Goal: Task Accomplishment & Management: Complete application form

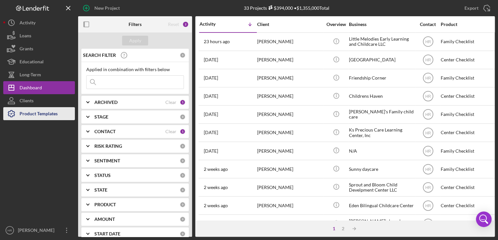
click at [24, 110] on div "Product Templates" at bounding box center [39, 114] width 38 height 15
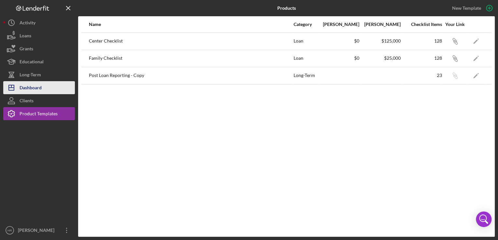
click at [32, 83] on div "Dashboard" at bounding box center [31, 88] width 22 height 15
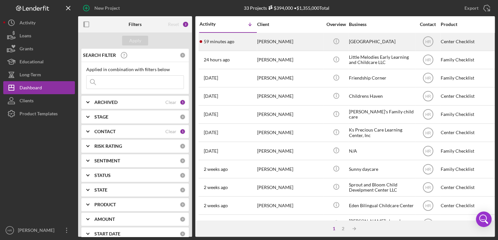
click at [362, 37] on div "[GEOGRAPHIC_DATA]" at bounding box center [381, 41] width 65 height 17
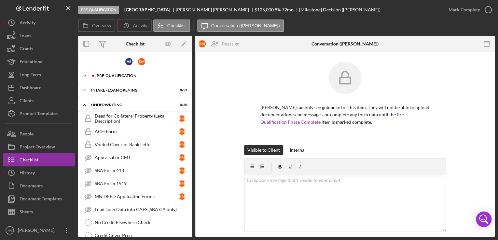
click at [121, 78] on div "Icon/Expander Pre-Qualification 2 / 27" at bounding box center [135, 75] width 114 height 13
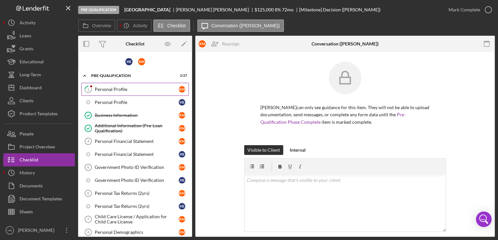
click at [109, 87] on div "Personal Profile" at bounding box center [137, 89] width 84 height 5
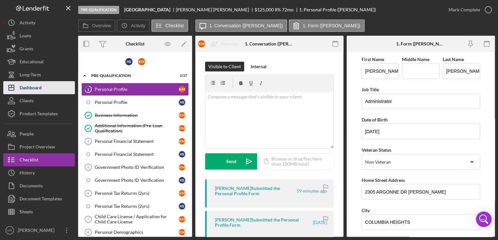
click at [37, 90] on div "Dashboard" at bounding box center [31, 88] width 22 height 15
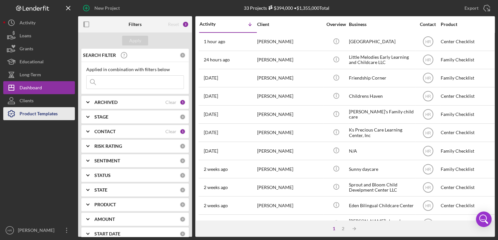
click at [54, 113] on div "Product Templates" at bounding box center [39, 114] width 38 height 15
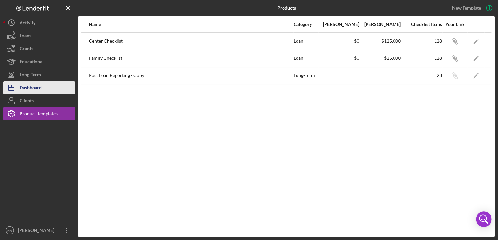
click at [36, 87] on div "Dashboard" at bounding box center [31, 88] width 22 height 15
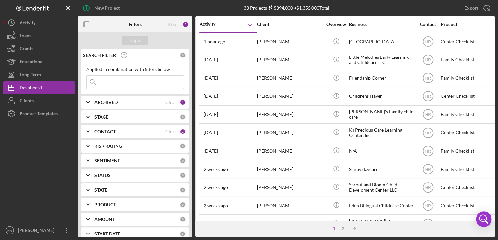
click at [108, 129] on b "CONTACT" at bounding box center [104, 131] width 21 height 5
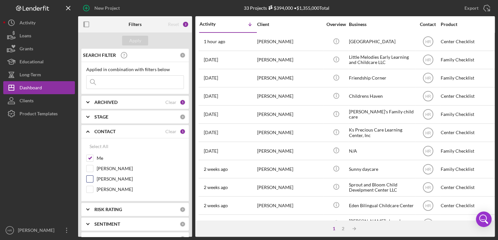
click at [107, 177] on label "[PERSON_NAME]" at bounding box center [140, 179] width 87 height 7
click at [93, 177] on input "[PERSON_NAME]" at bounding box center [89, 179] width 7 height 7
checkbox input "true"
click at [98, 155] on label "Me" at bounding box center [140, 158] width 87 height 7
click at [93, 155] on input "Me" at bounding box center [89, 158] width 7 height 7
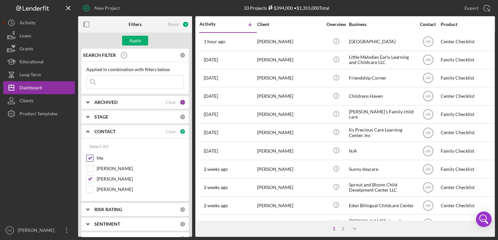
checkbox input "false"
click at [138, 36] on div "Apply" at bounding box center [135, 41] width 12 height 10
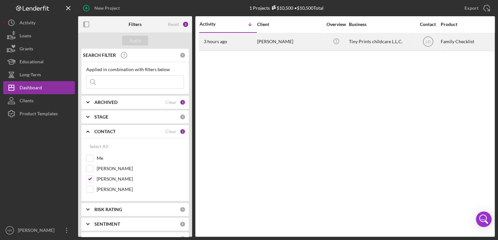
click at [376, 38] on div "Tiny Prints childcare L.L.C." at bounding box center [381, 41] width 65 height 17
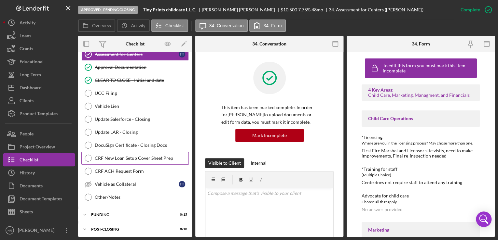
scroll to position [104, 0]
click at [109, 213] on div "Funding" at bounding box center [137, 215] width 93 height 4
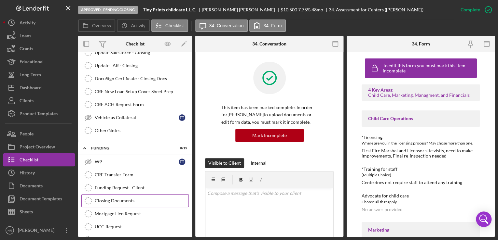
scroll to position [40, 0]
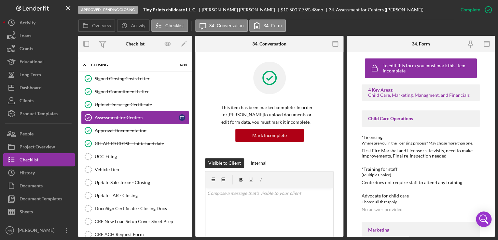
click at [120, 119] on div "Assessment for Centers" at bounding box center [137, 117] width 84 height 5
click at [128, 120] on link "Assessment for Centers Assessment for Centers T T" at bounding box center [134, 117] width 107 height 13
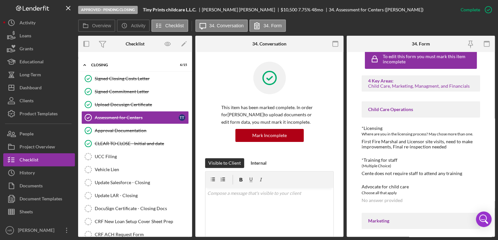
scroll to position [0, 0]
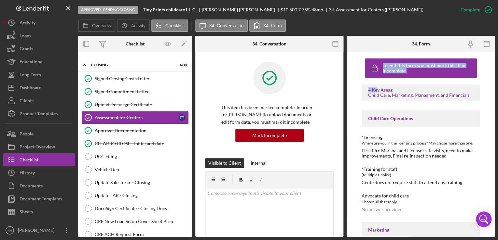
drag, startPoint x: 363, startPoint y: 61, endPoint x: 377, endPoint y: 89, distance: 32.0
drag, startPoint x: 377, startPoint y: 89, endPoint x: 362, endPoint y: 130, distance: 43.3
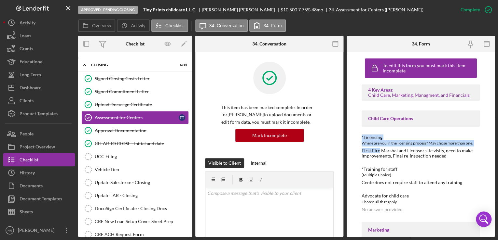
drag, startPoint x: 359, startPoint y: 133, endPoint x: 379, endPoint y: 151, distance: 26.7
click at [379, 151] on div "To edit this form you must mark this item incomplete 4 Key Areas: Child Care, M…" at bounding box center [420, 144] width 148 height 185
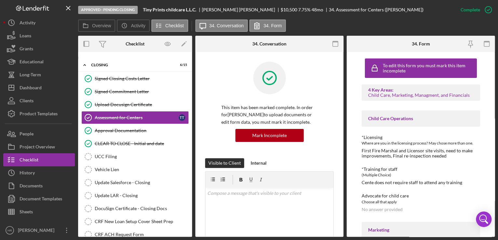
drag, startPoint x: 379, startPoint y: 151, endPoint x: 351, endPoint y: 108, distance: 51.7
click at [351, 108] on div "To edit this form you must mark this item incomplete 4 Key Areas: Child Care, M…" at bounding box center [420, 144] width 148 height 185
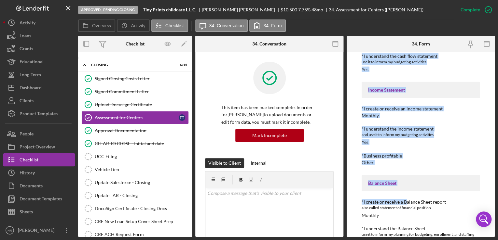
scroll to position [1116, 0]
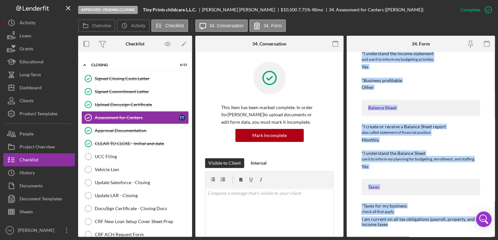
drag, startPoint x: 360, startPoint y: 135, endPoint x: 459, endPoint y: 229, distance: 137.1
click at [459, 229] on div "To edit this form you must mark this item incomplete 4 Key Areas: Child Care, M…" at bounding box center [420, 144] width 148 height 185
copy div "*Licensing Where are you in the licensing process? May chose more than one. Fir…"
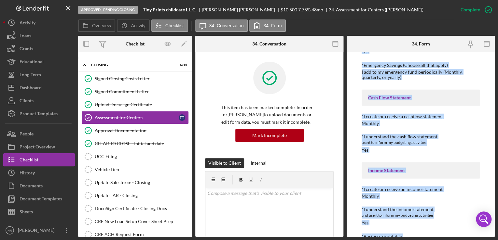
click at [386, 77] on div "I add to my emergency fund periodically (Monthly, quarterly, or yearly)" at bounding box center [420, 75] width 118 height 10
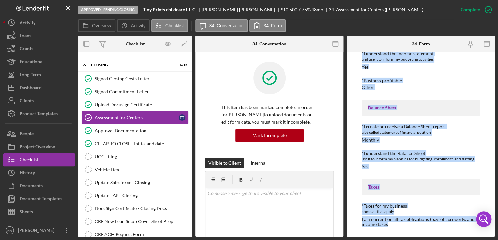
drag, startPoint x: 361, startPoint y: 113, endPoint x: 422, endPoint y: 225, distance: 128.1
drag, startPoint x: 422, startPoint y: 225, endPoint x: 414, endPoint y: 200, distance: 26.7
copy div "Child Care Operations *Licensing Where are you in the licensing process? May ch…"
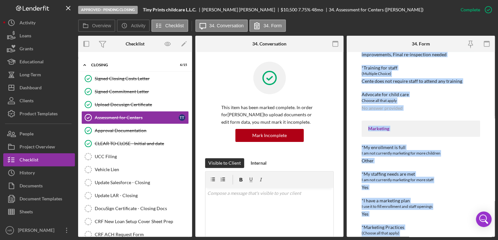
scroll to position [0, 0]
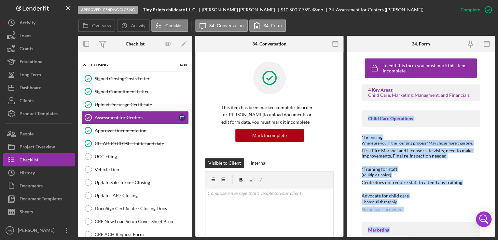
click at [437, 125] on div "Child Care Operations" at bounding box center [420, 119] width 118 height 16
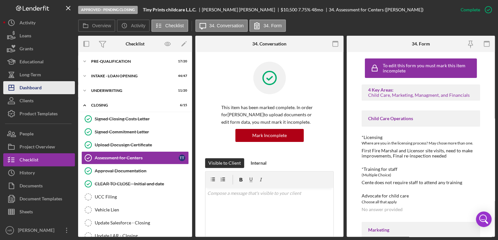
click at [43, 83] on button "Icon/Dashboard Dashboard" at bounding box center [39, 87] width 72 height 13
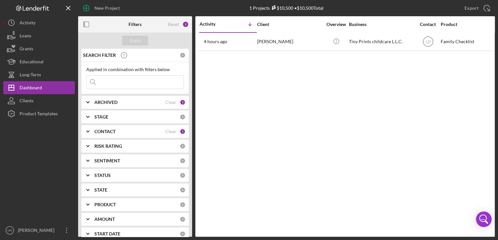
click at [118, 130] on div "CONTACT" at bounding box center [129, 131] width 71 height 5
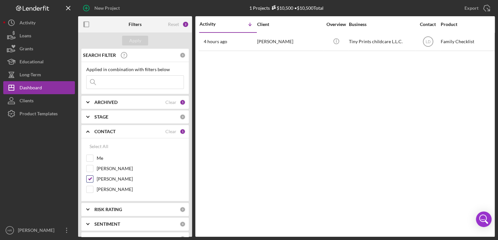
click at [116, 178] on label "[PERSON_NAME]" at bounding box center [140, 179] width 87 height 7
click at [93, 178] on input "[PERSON_NAME]" at bounding box center [89, 179] width 7 height 7
checkbox input "false"
click at [103, 157] on label "Me" at bounding box center [140, 158] width 87 height 7
click at [93, 157] on input "Me" at bounding box center [89, 158] width 7 height 7
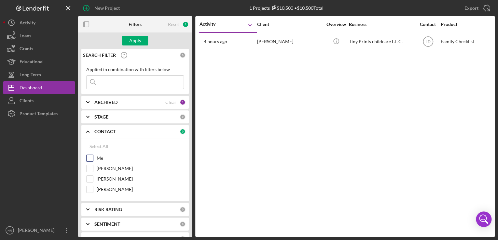
checkbox input "true"
click at [140, 37] on div "Apply" at bounding box center [135, 41] width 12 height 10
